Goal: Task Accomplishment & Management: Check status

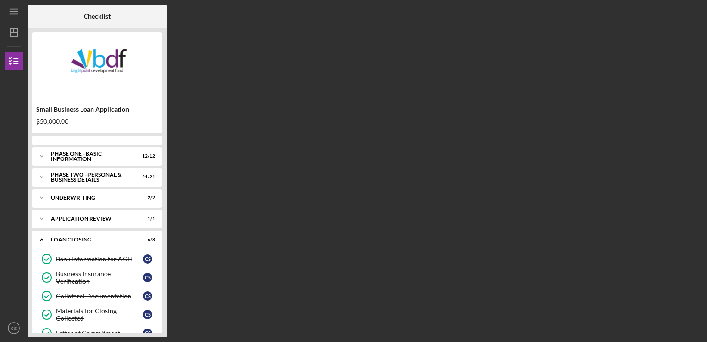
scroll to position [73, 0]
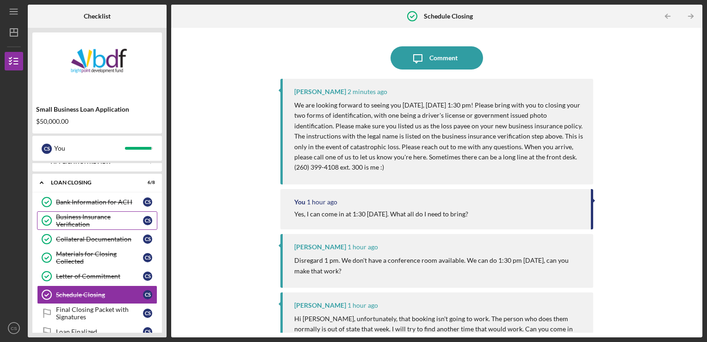
click at [82, 225] on div "Business Insurance Verification" at bounding box center [99, 220] width 87 height 15
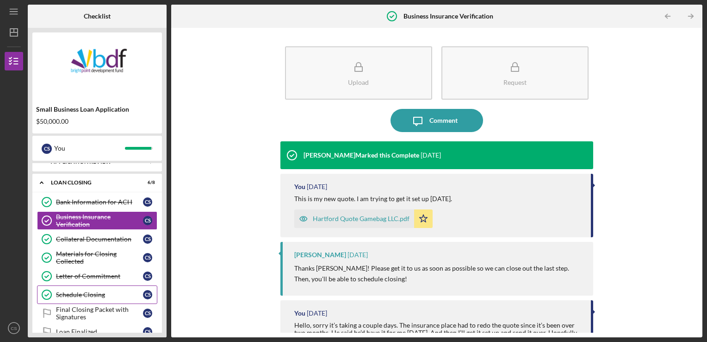
click at [95, 288] on link "Schedule Closing Schedule Closing C S" at bounding box center [97, 294] width 120 height 19
